Goal: Task Accomplishment & Management: Manage account settings

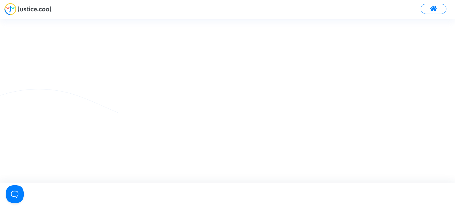
click at [38, 11] on img at bounding box center [27, 9] width 47 height 12
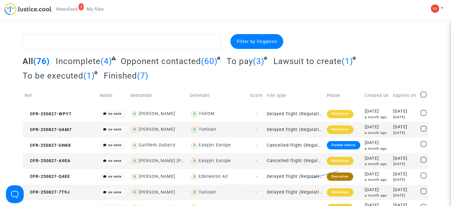
click at [67, 7] on span "Newsfeed" at bounding box center [66, 9] width 21 height 5
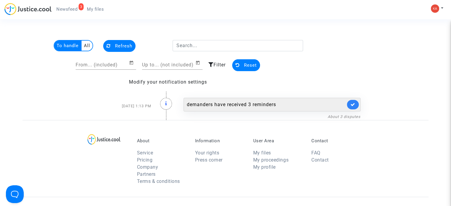
click at [301, 100] on div "demanders have received 3 reminders" at bounding box center [271, 105] width 177 height 14
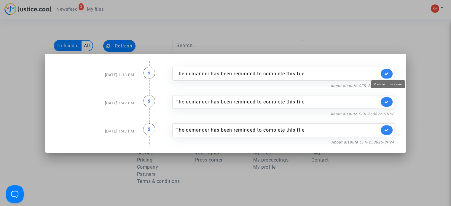
click at [388, 74] on icon at bounding box center [386, 73] width 5 height 4
click at [389, 104] on icon at bounding box center [386, 102] width 5 height 4
click at [390, 136] on div "The demander has been reminded to complete this file" at bounding box center [283, 130] width 222 height 14
click at [388, 132] on link at bounding box center [386, 129] width 12 height 9
click at [367, 24] on div at bounding box center [225, 103] width 451 height 206
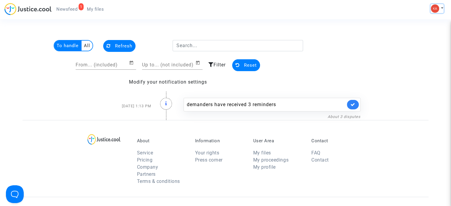
click at [437, 10] on img at bounding box center [435, 8] width 8 height 8
click at [438, 10] on img at bounding box center [435, 8] width 8 height 8
click at [92, 8] on span "My files" at bounding box center [95, 9] width 17 height 5
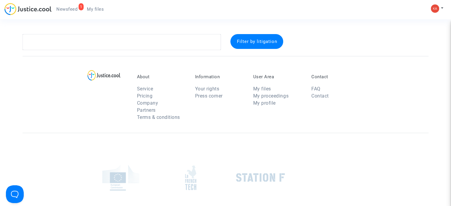
click at [76, 7] on span "Newsfeed" at bounding box center [66, 9] width 21 height 5
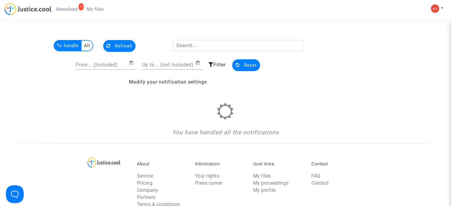
click at [92, 9] on span "My files" at bounding box center [95, 9] width 17 height 5
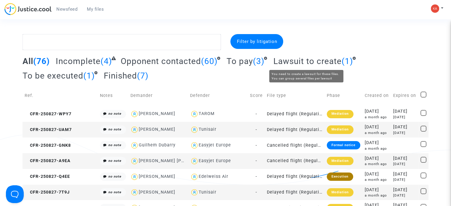
click at [311, 64] on span "Lawsuit to create" at bounding box center [307, 61] width 68 height 10
